Goal: Task Accomplishment & Management: Complete application form

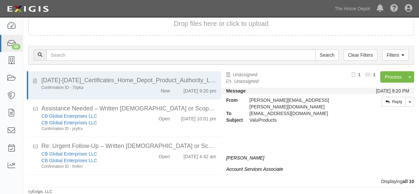
scroll to position [215, 0]
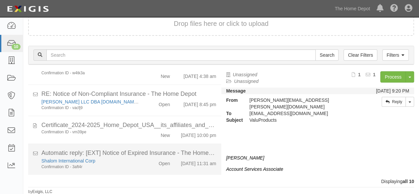
click at [136, 164] on div "Confirmation ID - 3aft4r" at bounding box center [90, 167] width 98 height 6
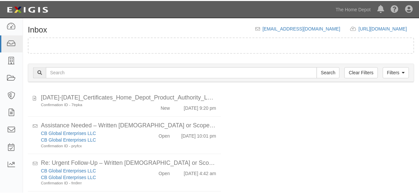
scroll to position [25, 0]
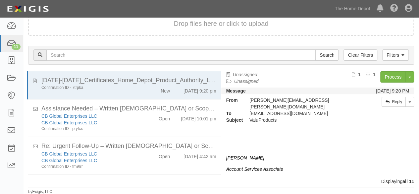
scroll to position [249, 0]
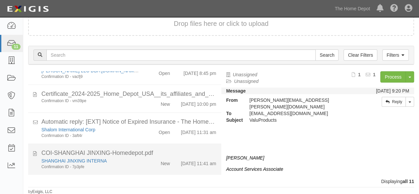
click at [140, 168] on div "SHANGHAI JINXING INTERNA Confirmation ID - 7p3pfe New 10/14/25 11:41 am" at bounding box center [128, 163] width 185 height 12
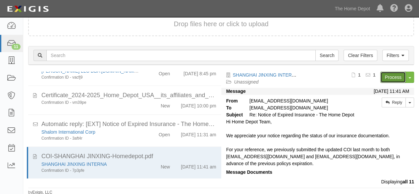
click at [390, 77] on link "Process" at bounding box center [392, 76] width 25 height 11
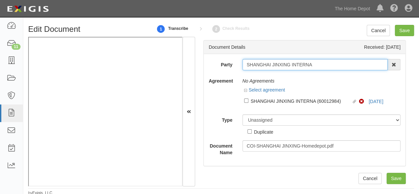
click at [328, 65] on input "SHANGHAI JINXING INTERNA" at bounding box center [314, 64] width 145 height 11
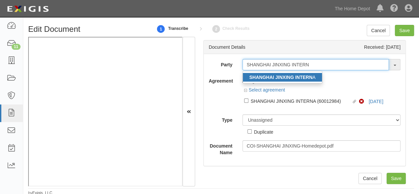
type input "SHANGHAI JINXING INTERN"
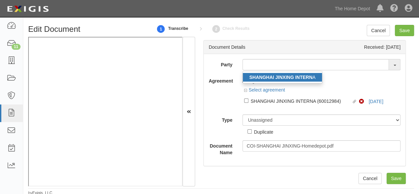
click at [293, 77] on strong "SHANGHAI JINXING INTERN" at bounding box center [280, 76] width 63 height 5
type input "SHANGHAI JINXING INTERNA"
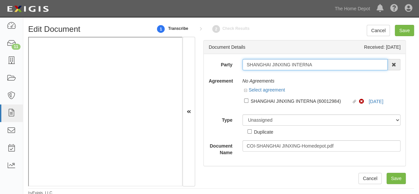
click at [259, 62] on input "SHANGHAI JINXING INTERNA" at bounding box center [314, 64] width 145 height 11
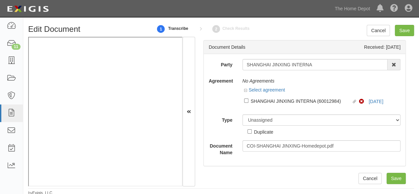
click at [253, 99] on div "SHANGHAI JINXING INTERNA (60012984)" at bounding box center [301, 100] width 101 height 7
click at [248, 99] on input "Linked agreement SHANGHAI JINXING INTERNA (60012984) Linked agreement" at bounding box center [246, 100] width 4 height 4
checkbox input "true"
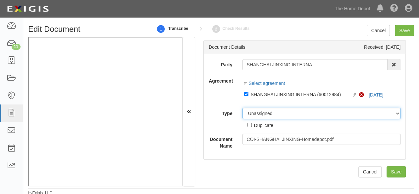
click at [251, 112] on select "Unassigned Binder Cancellation Notice Certificate Contract Endorsement Insuranc…" at bounding box center [321, 113] width 158 height 11
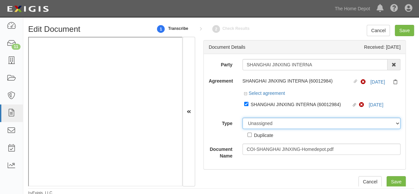
select select "CertificateDetail"
click at [242, 117] on select "Unassigned Binder Cancellation Notice Certificate Contract Endorsement Insuranc…" at bounding box center [321, 122] width 158 height 11
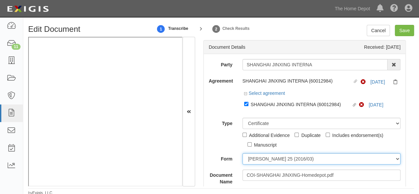
drag, startPoint x: 256, startPoint y: 159, endPoint x: 256, endPoint y: 153, distance: 5.3
click at [256, 159] on select "ACORD 25 (2016/03) ACORD 101 ACORD 855 NY (2014/05) General" at bounding box center [321, 158] width 158 height 11
select select "GeneralFormDetail"
click at [242, 153] on select "ACORD 25 (2016/03) ACORD 101 ACORD 855 NY (2014/05) General" at bounding box center [321, 158] width 158 height 11
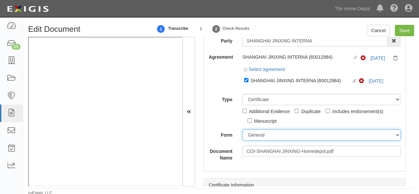
scroll to position [132, 0]
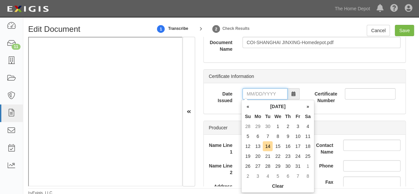
drag, startPoint x: 263, startPoint y: 92, endPoint x: 250, endPoint y: 97, distance: 14.4
click at [263, 92] on input "Date Issued" at bounding box center [264, 93] width 45 height 11
click at [248, 108] on th "«" at bounding box center [248, 106] width 10 height 10
click at [269, 155] on td "23" at bounding box center [267, 156] width 10 height 10
type input "09/23/2025"
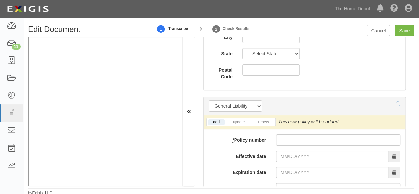
scroll to position [496, 0]
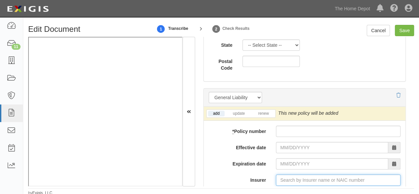
click at [289, 179] on input "Insurer" at bounding box center [338, 179] width 124 height 11
type input "pin"
type input "ping An Health Ins Co of China Ltd (0) A XIII Rating"
type input "ping"
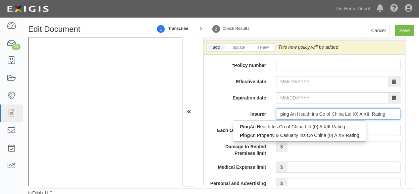
scroll to position [563, 0]
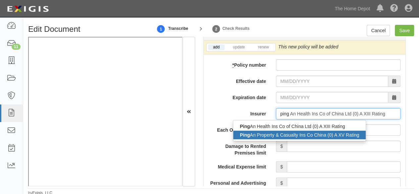
click at [281, 134] on div "Ping An Property & Casualty Ins Co China (0) A XV Rating" at bounding box center [299, 134] width 132 height 9
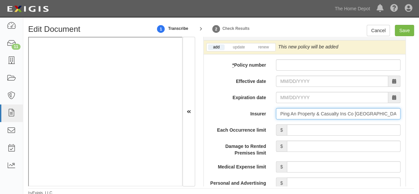
type input "Ping An Property & Casualty Ins Co China (0) A XV Rating"
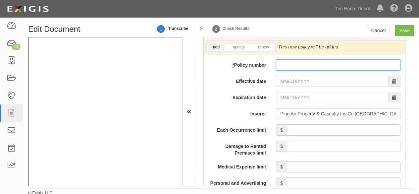
click at [280, 65] on input "* Policy number" at bounding box center [338, 64] width 124 height 11
paste input "14176006800 098391626"
type input "14176006800 098391626"
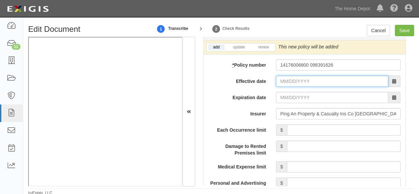
click at [293, 78] on input "Effective date" at bounding box center [332, 80] width 112 height 11
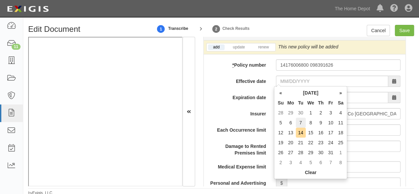
click at [303, 121] on td "7" at bounding box center [301, 122] width 10 height 10
type input "10/07/2025"
type input "10/07/2026"
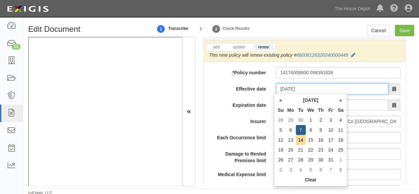
drag, startPoint x: 292, startPoint y: 86, endPoint x: 306, endPoint y: 109, distance: 26.8
click at [293, 86] on input "10/07/2025" at bounding box center [332, 88] width 112 height 11
click at [310, 129] on td "8" at bounding box center [310, 130] width 10 height 10
type input "10/08/2025"
type input "10/08/2026"
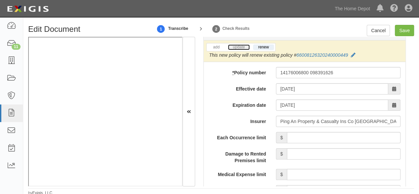
click at [244, 47] on link "update" at bounding box center [239, 47] width 22 height 6
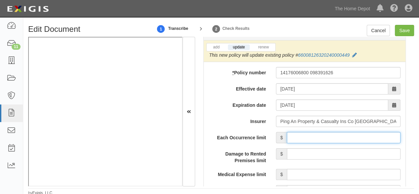
drag, startPoint x: 302, startPoint y: 135, endPoint x: 308, endPoint y: 126, distance: 10.3
click at [303, 135] on input "Each Occurrence limit" at bounding box center [344, 137] width 114 height 11
type input "2,000,000"
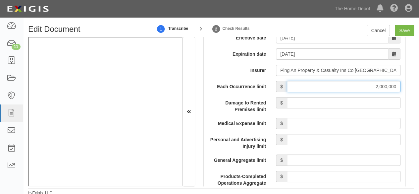
scroll to position [629, 0]
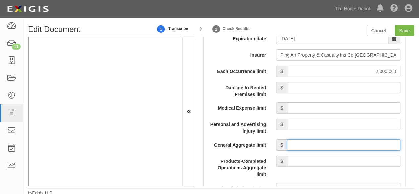
click at [315, 143] on input "General Aggregate limit" at bounding box center [344, 144] width 114 height 11
drag, startPoint x: 367, startPoint y: 143, endPoint x: 420, endPoint y: 143, distance: 53.6
click at [418, 145] on html "Toggle navigation Dashboard 11 Inbox Parties Agreements Coverages Documents Mes…" at bounding box center [209, 98] width 419 height 196
type input "4,000,000"
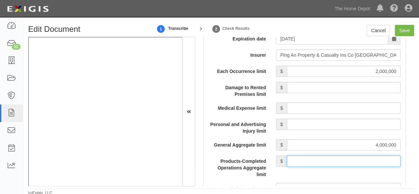
click at [375, 160] on input "Products-Completed Operations Aggregate limit" at bounding box center [344, 160] width 114 height 11
type input "4,000,000"
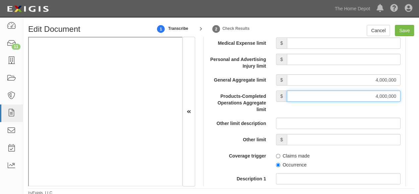
scroll to position [695, 0]
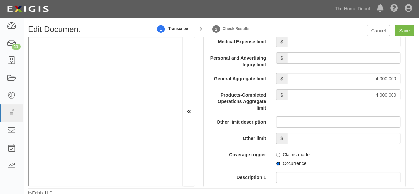
click at [276, 162] on input "Occurrence" at bounding box center [278, 163] width 4 height 4
radio input "true"
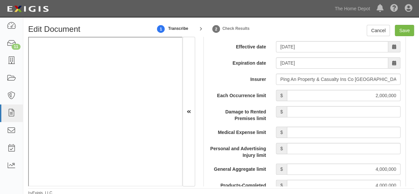
scroll to position [563, 0]
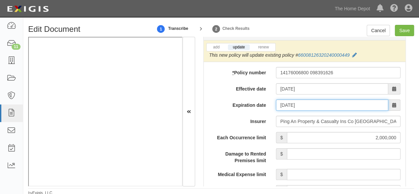
click at [281, 102] on input "10/08/2026" at bounding box center [332, 104] width 112 height 11
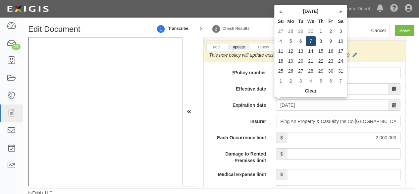
click at [312, 42] on td "7" at bounding box center [310, 41] width 10 height 10
type input "10/07/2026"
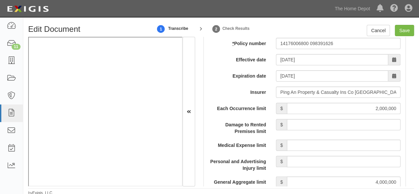
scroll to position [629, 0]
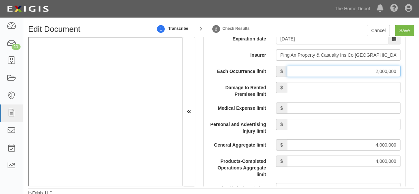
drag, startPoint x: 368, startPoint y: 70, endPoint x: 413, endPoint y: 69, distance: 45.0
click at [413, 70] on div "Document Details Received: 10/14/2025 Party SHANGHAI JINXING INTERNA SHANGHAI J…" at bounding box center [304, 111] width 219 height 149
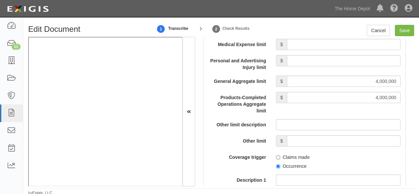
scroll to position [695, 0]
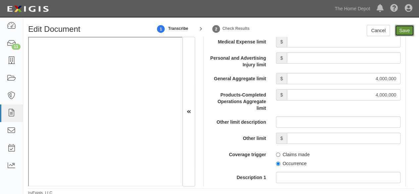
click at [405, 33] on input "Save" at bounding box center [404, 30] width 19 height 11
type input "4000000"
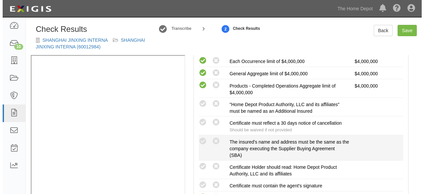
scroll to position [165, 0]
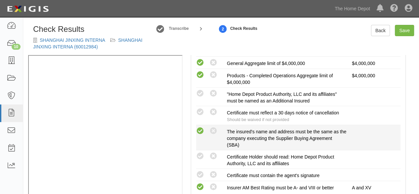
click at [200, 131] on icon at bounding box center [200, 131] width 8 height 8
radio input "true"
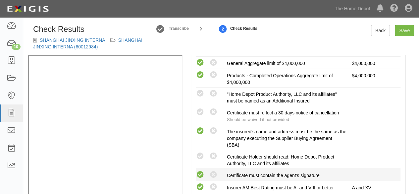
click at [200, 174] on icon at bounding box center [200, 174] width 8 height 8
radio input "true"
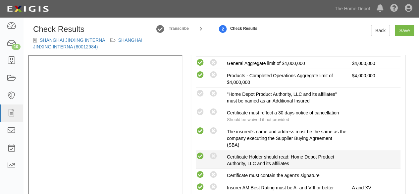
click at [199, 154] on icon at bounding box center [200, 156] width 8 height 8
radio input "true"
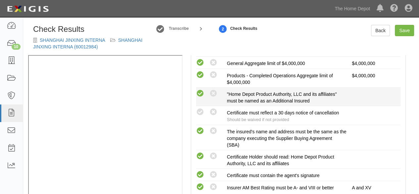
click at [202, 94] on icon at bounding box center [200, 93] width 8 height 8
radio input "true"
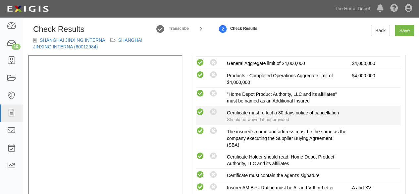
click at [200, 110] on icon at bounding box center [200, 112] width 8 height 8
radio input "true"
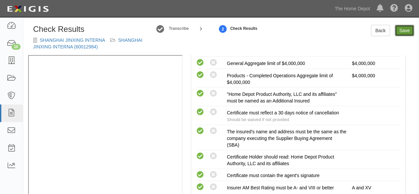
drag, startPoint x: 402, startPoint y: 33, endPoint x: 391, endPoint y: 44, distance: 15.0
click at [402, 34] on link "Save" at bounding box center [404, 30] width 19 height 11
radio input "true"
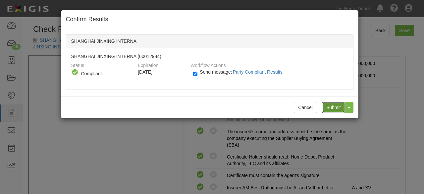
click at [332, 108] on input "Submit" at bounding box center [333, 107] width 23 height 11
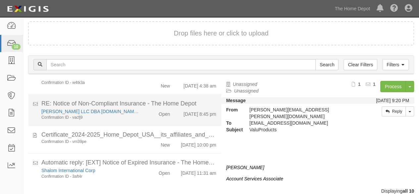
scroll to position [49, 0]
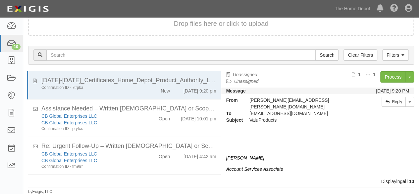
scroll to position [215, 0]
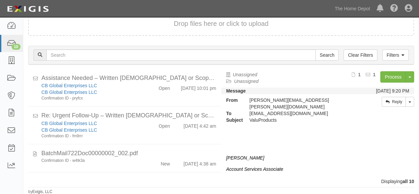
scroll to position [215, 0]
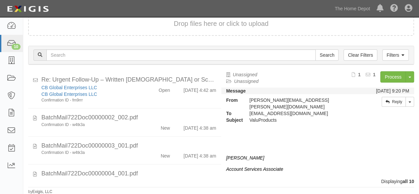
scroll to position [215, 0]
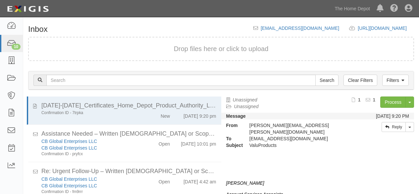
scroll to position [25, 0]
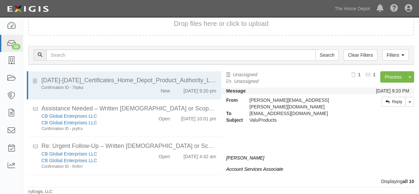
scroll to position [215, 0]
